Goal: Task Accomplishment & Management: Manage account settings

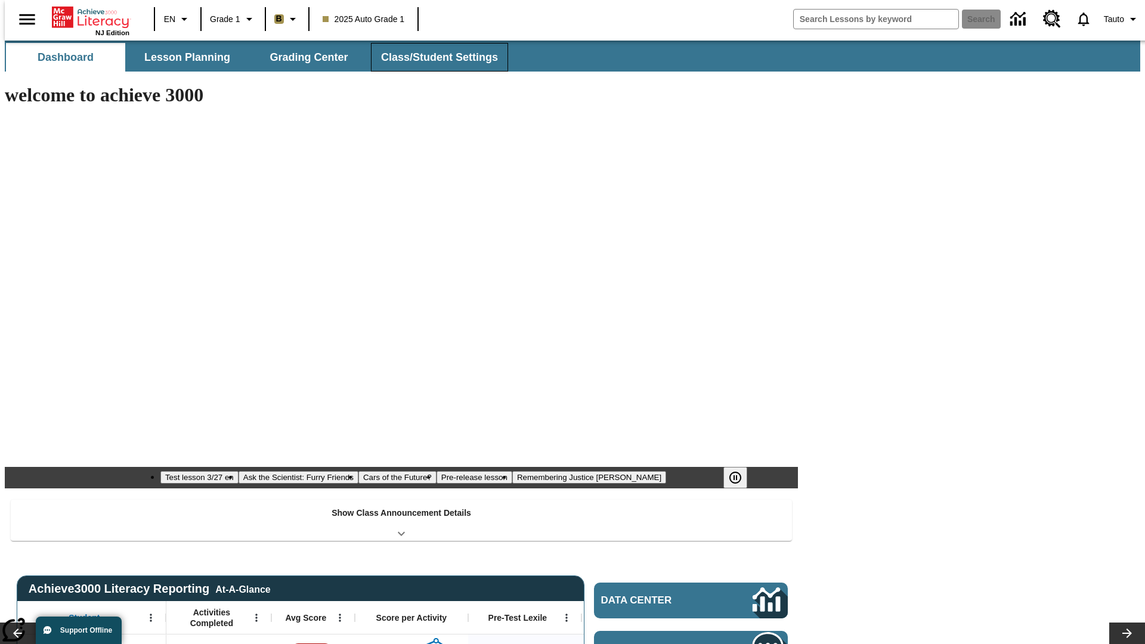
click at [433, 57] on span "Class/Student Settings" at bounding box center [439, 58] width 117 height 14
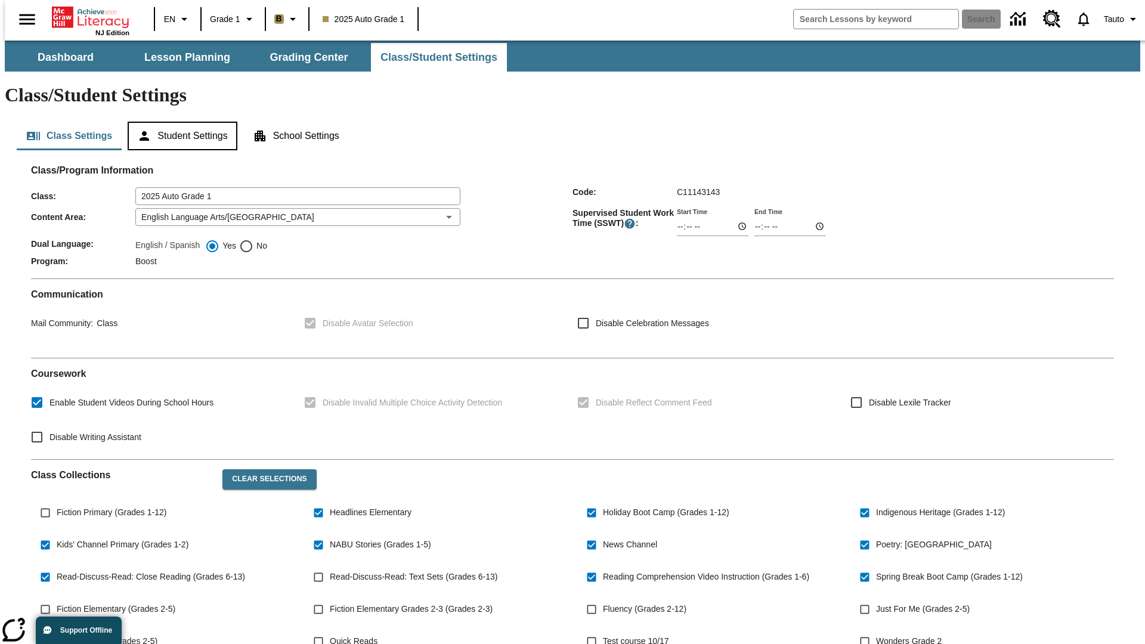
click at [179, 122] on button "Student Settings" at bounding box center [182, 136] width 109 height 29
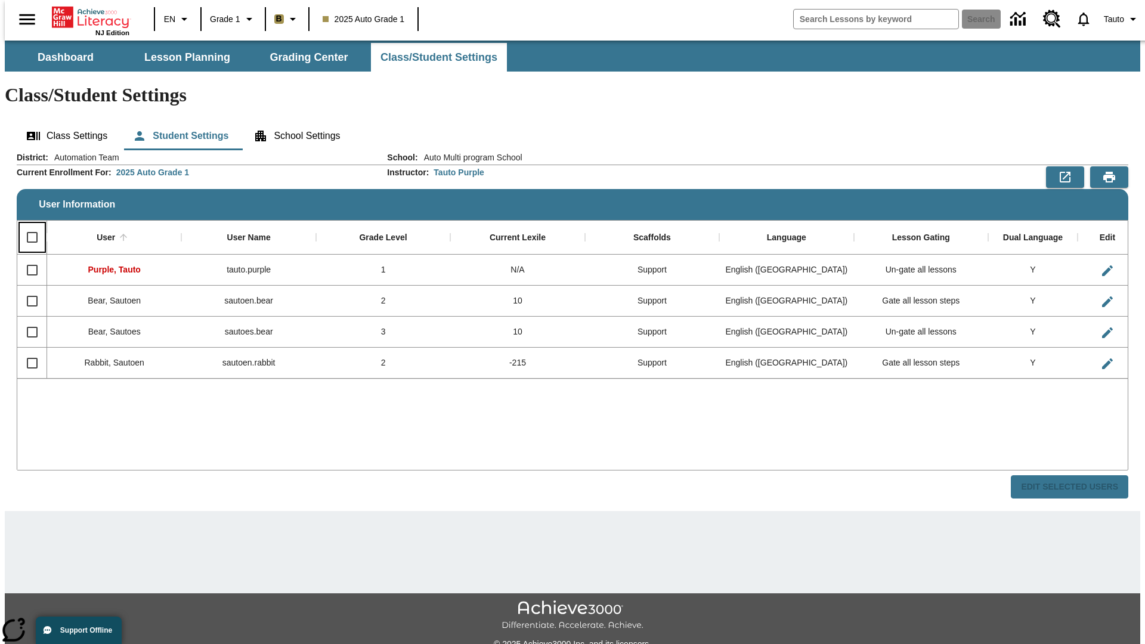
click at [27, 225] on input "Select all rows" at bounding box center [32, 237] width 25 height 25
checkbox input "true"
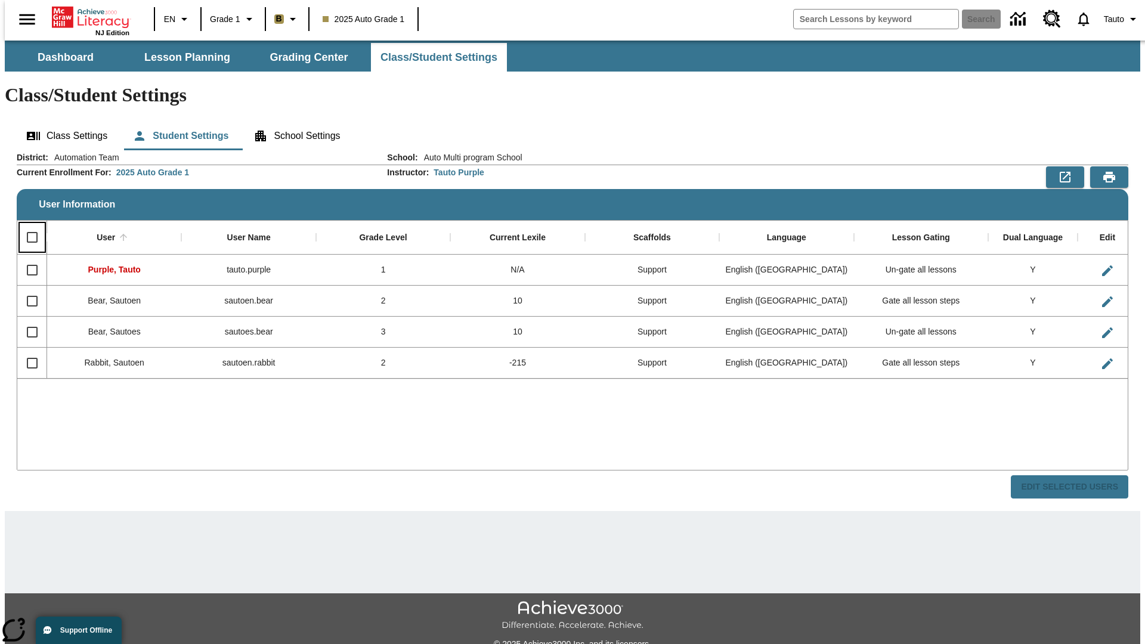
checkbox input "true"
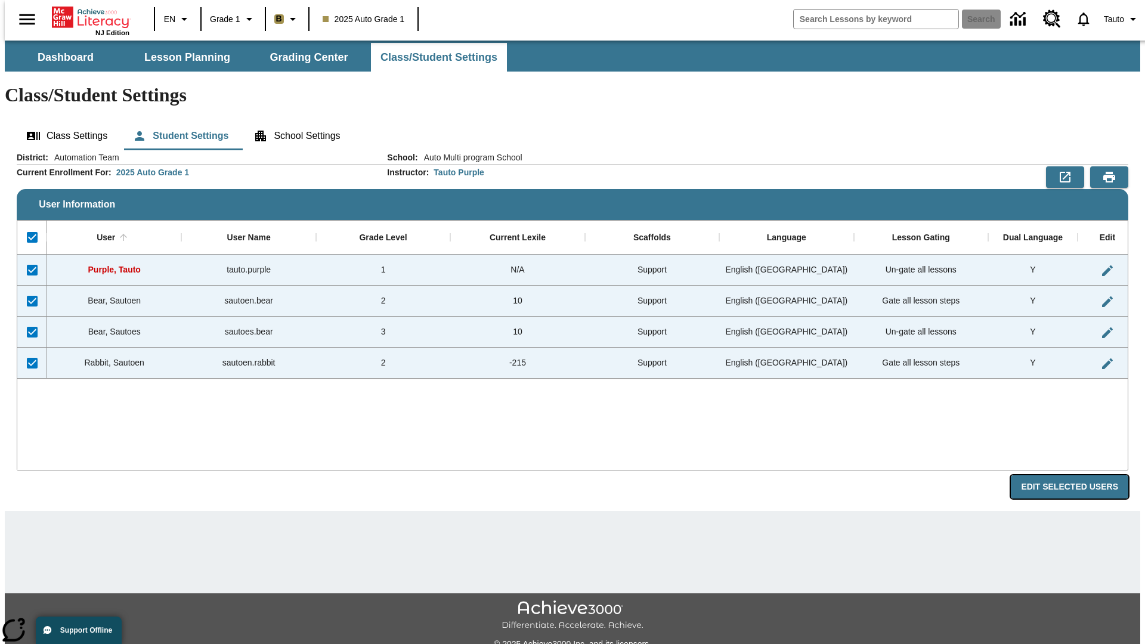
click at [1079, 475] on button "Edit Selected Users" at bounding box center [1069, 486] width 117 height 23
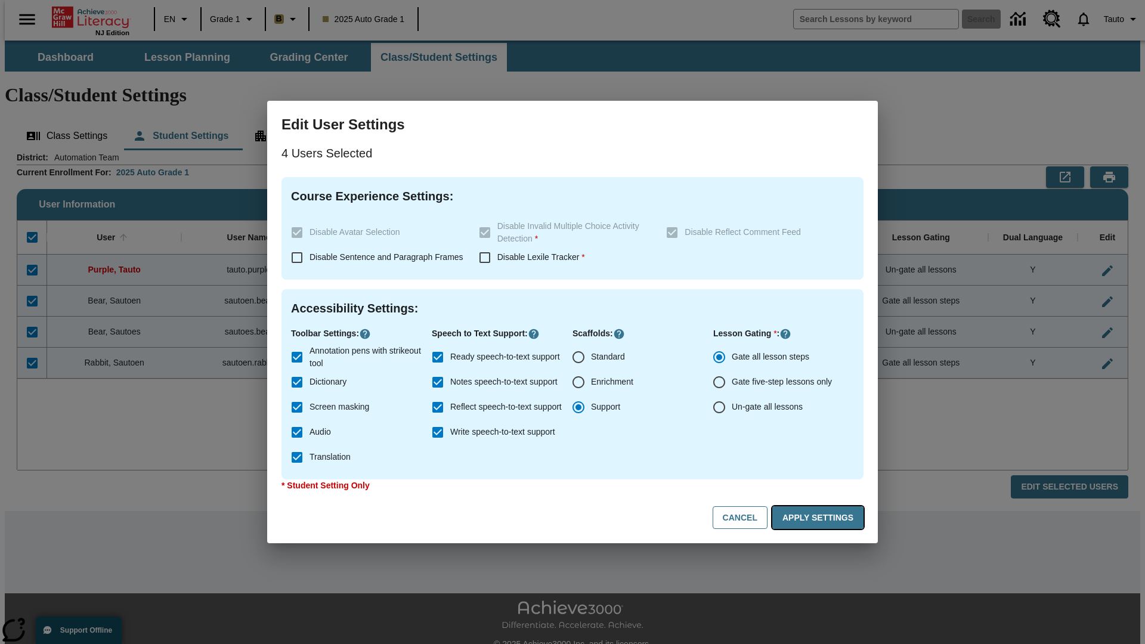
click at [820, 518] on button "Apply Settings" at bounding box center [817, 517] width 91 height 23
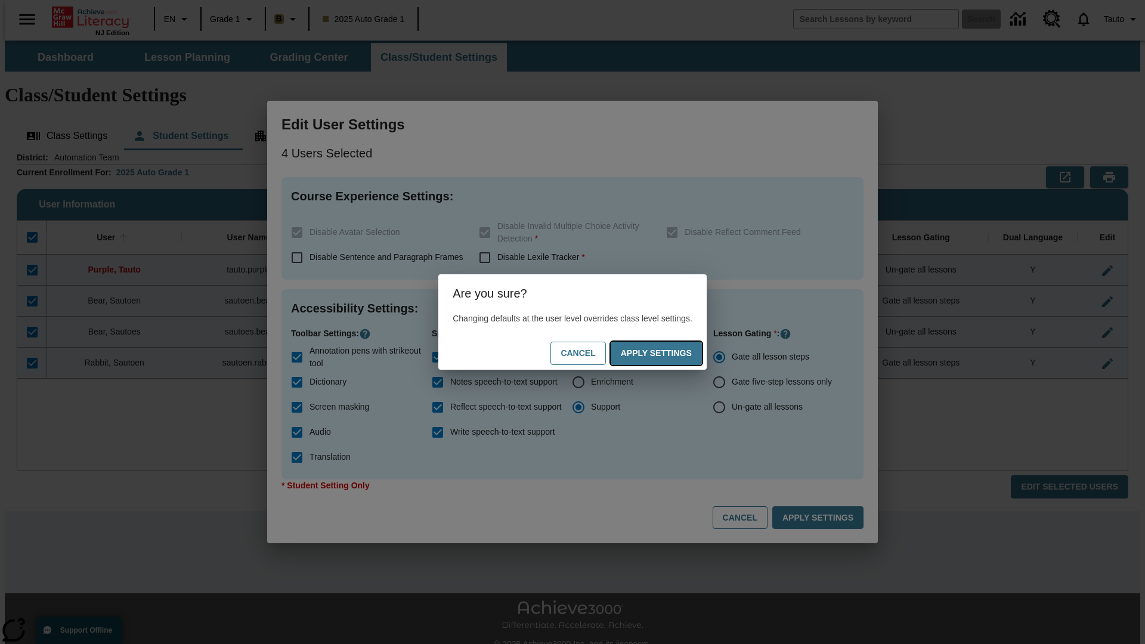
click at [668, 353] on button "Apply Settings" at bounding box center [656, 353] width 91 height 23
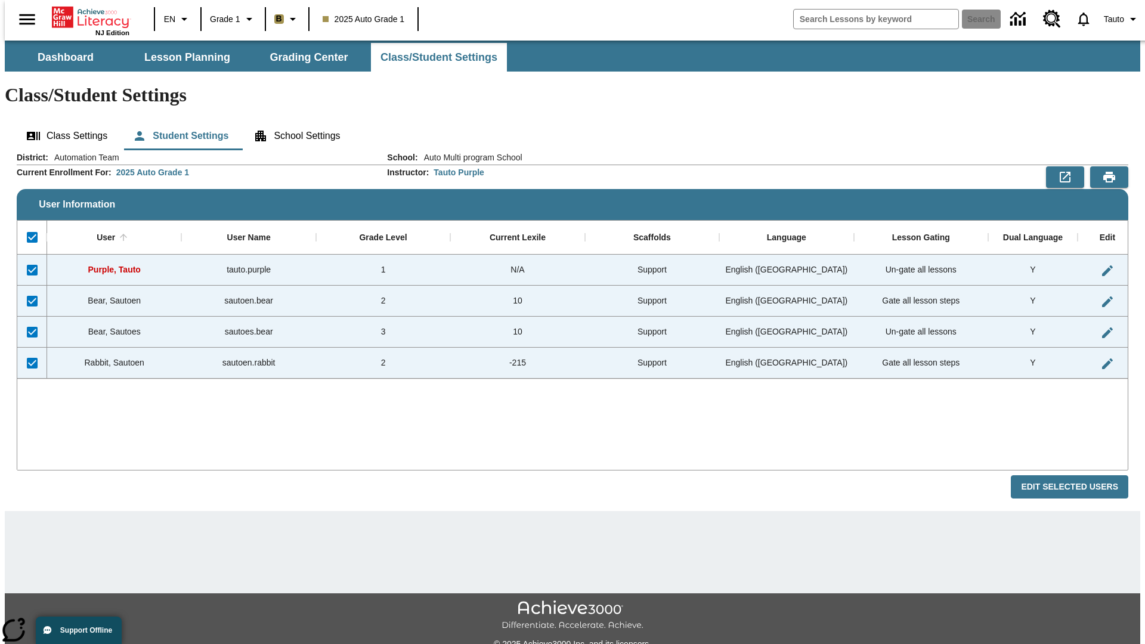
checkbox input "false"
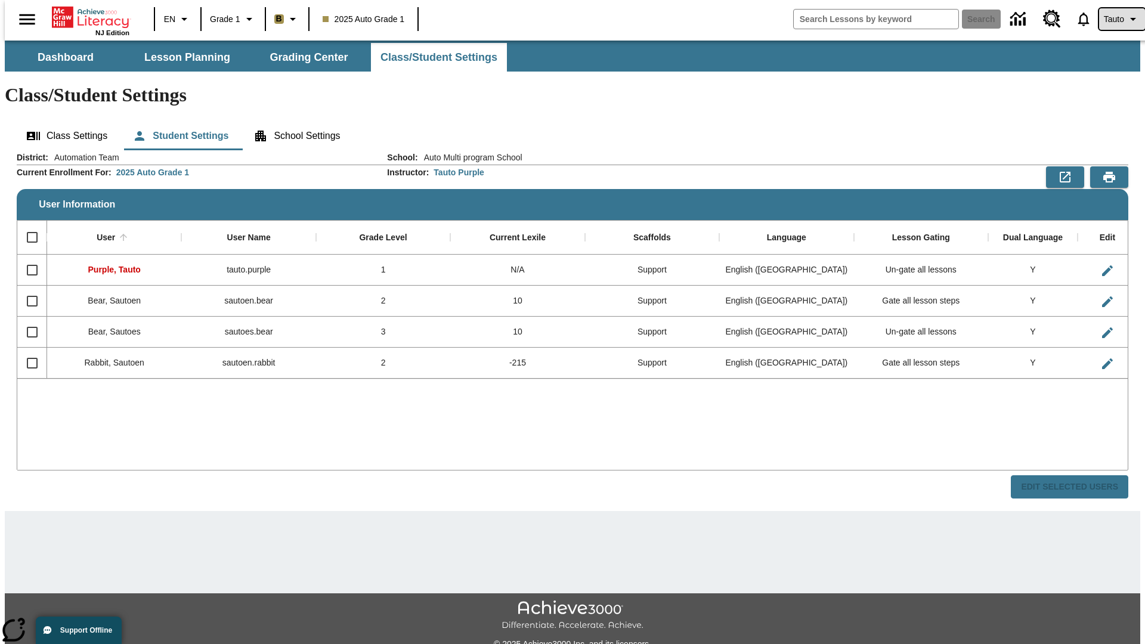
click at [1116, 19] on span "Tauto" at bounding box center [1114, 19] width 20 height 13
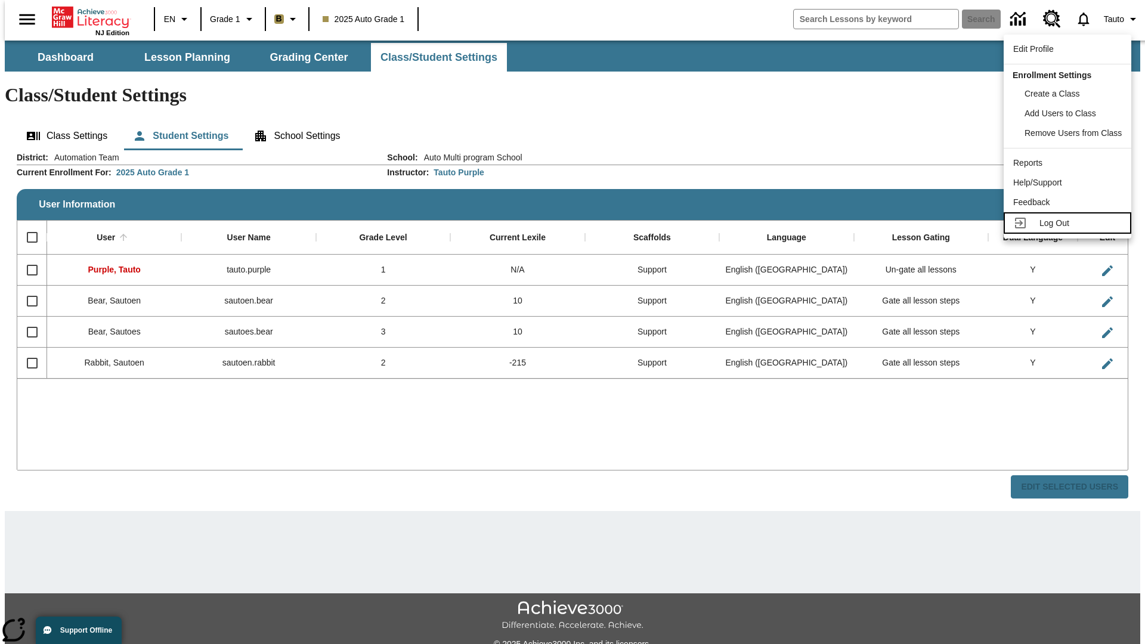
click at [1069, 223] on span "Log Out" at bounding box center [1054, 223] width 30 height 10
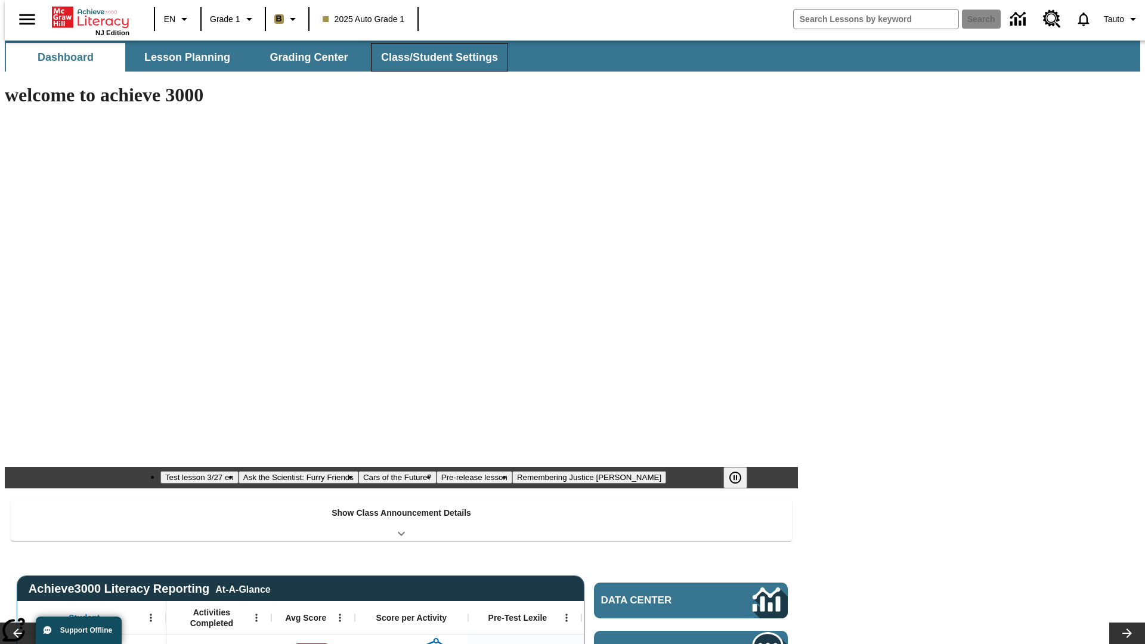
click at [433, 57] on span "Class/Student Settings" at bounding box center [439, 58] width 117 height 14
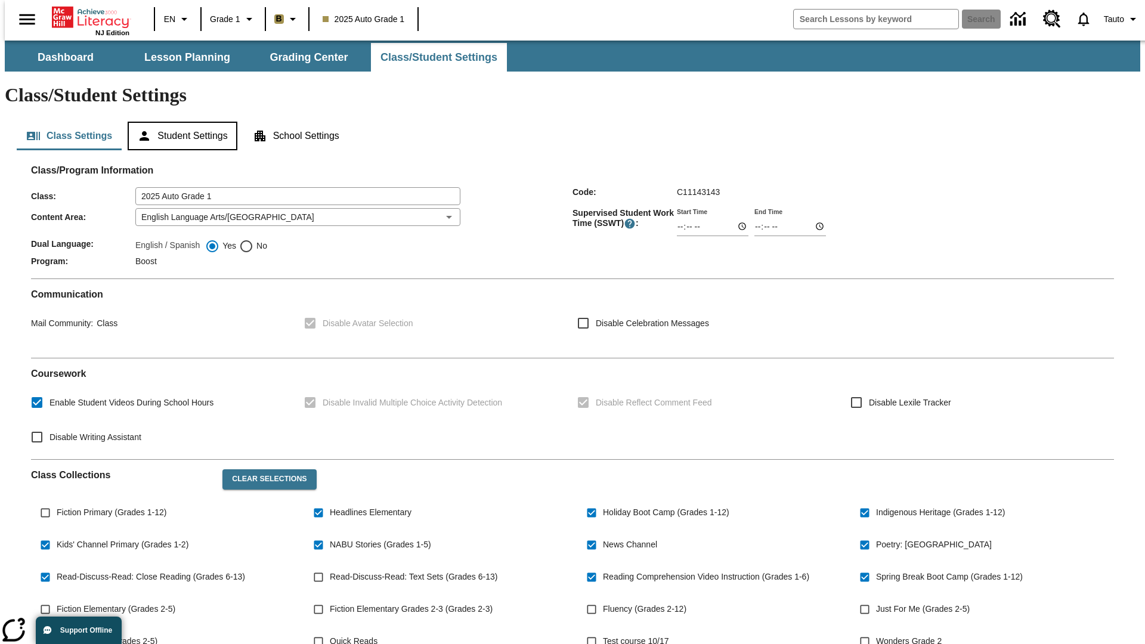
click at [179, 122] on button "Student Settings" at bounding box center [182, 136] width 109 height 29
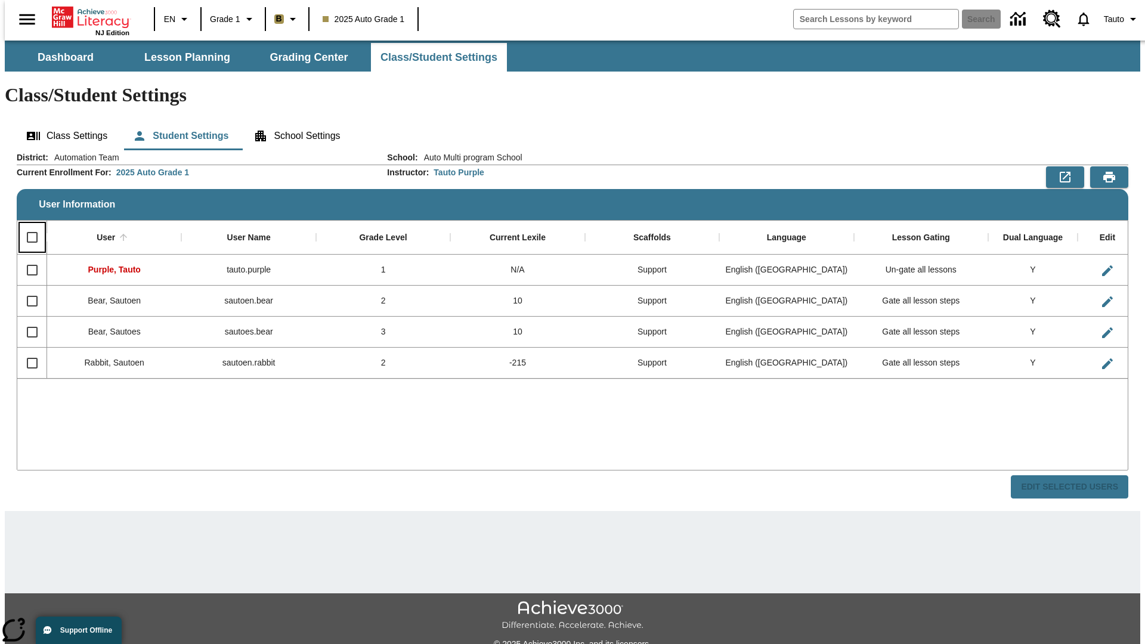
click at [27, 225] on input "Select all rows" at bounding box center [32, 237] width 25 height 25
checkbox input "true"
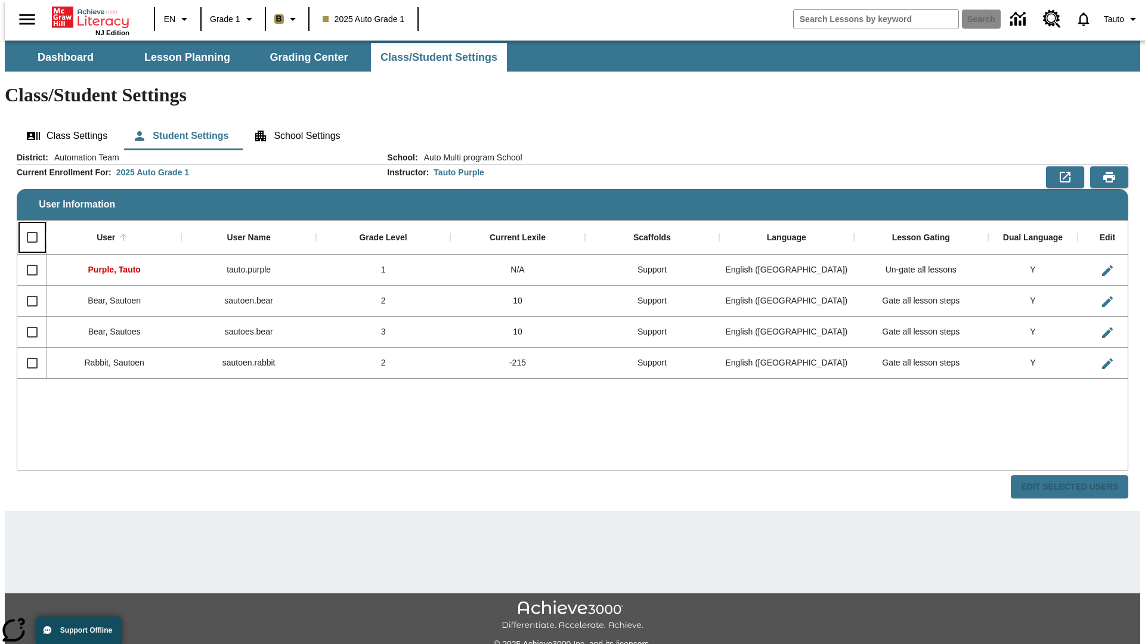
checkbox input "true"
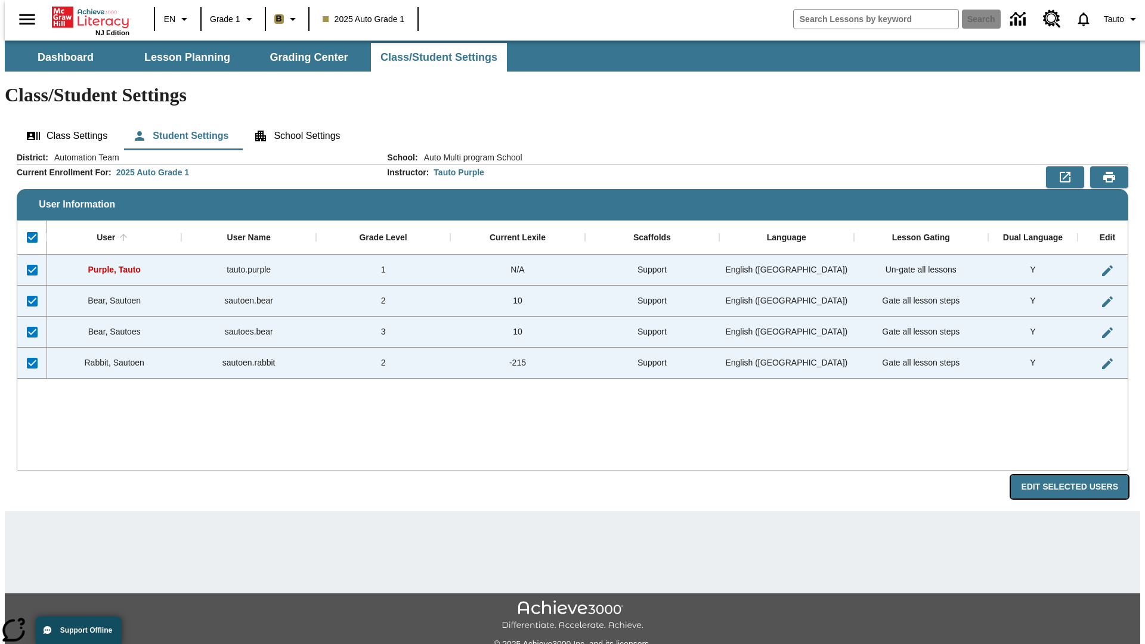
click at [1079, 475] on button "Edit Selected Users" at bounding box center [1069, 486] width 117 height 23
